Goal: Task Accomplishment & Management: Use online tool/utility

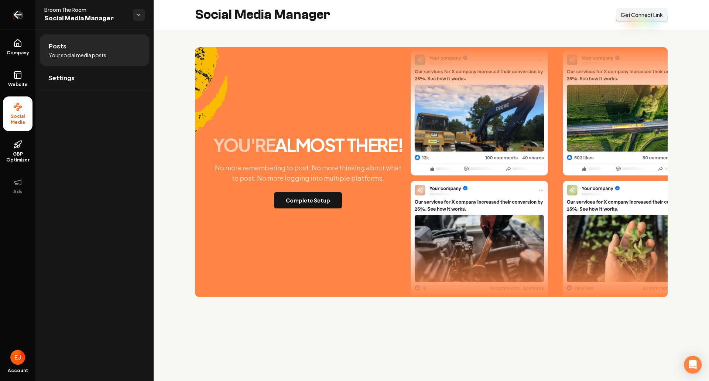
click at [13, 14] on icon "Return to dashboard" at bounding box center [18, 15] width 12 height 12
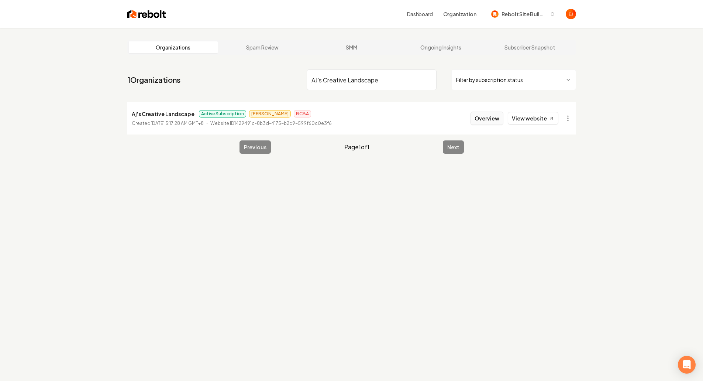
type input "AJ's Creative Landscape"
click at [487, 122] on button "Overview" at bounding box center [487, 117] width 33 height 13
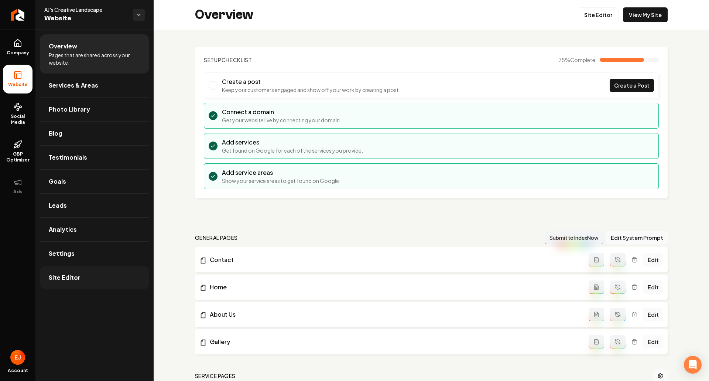
click at [75, 281] on span "Site Editor" at bounding box center [65, 277] width 32 height 9
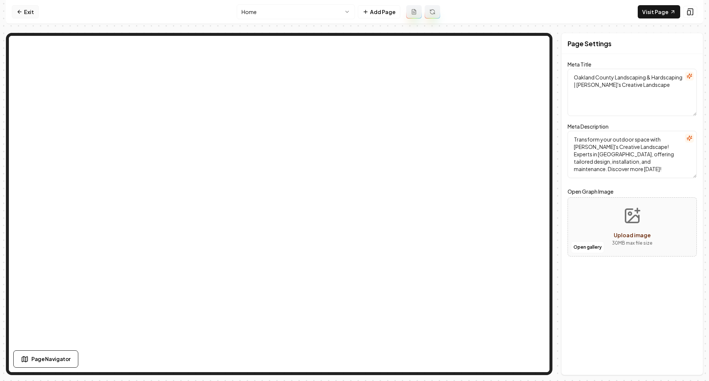
click at [32, 14] on link "Exit" at bounding box center [25, 11] width 27 height 13
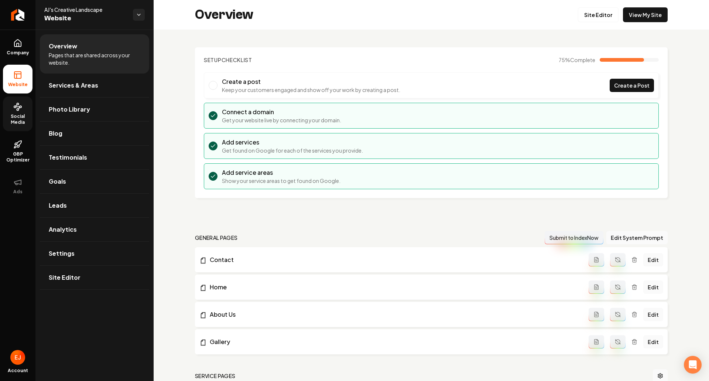
click at [25, 115] on span "Social Media" at bounding box center [18, 119] width 30 height 12
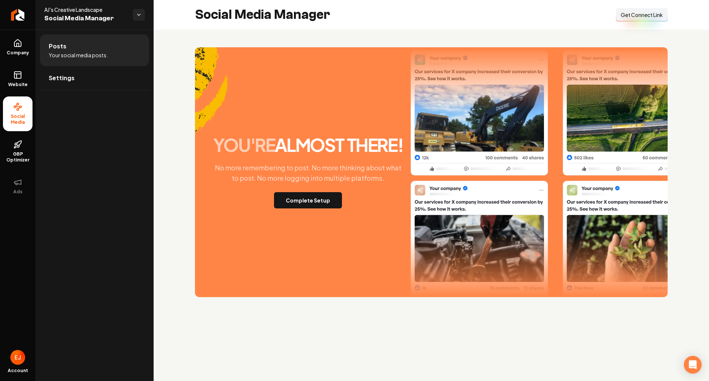
click at [660, 16] on span "Get Connect Link" at bounding box center [641, 14] width 42 height 7
